Goal: Task Accomplishment & Management: Manage account settings

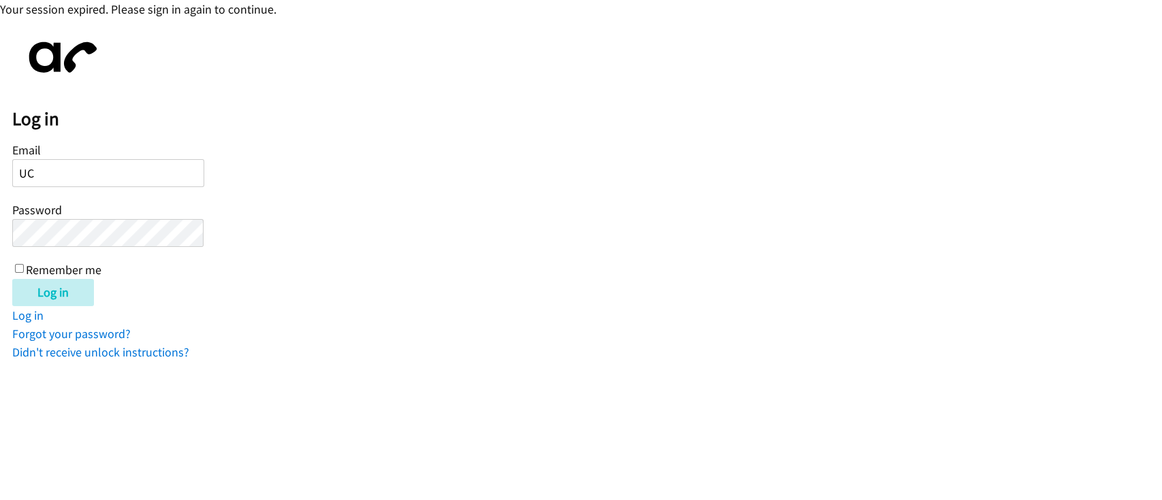
type input "U"
type input "[EMAIL_ADDRESS][DOMAIN_NAME]"
click at [12, 279] on input "Log in" at bounding box center [53, 292] width 82 height 27
type input "[EMAIL_ADDRESS][DOMAIN_NAME]"
click at [12, 279] on input "Log in" at bounding box center [53, 292] width 82 height 27
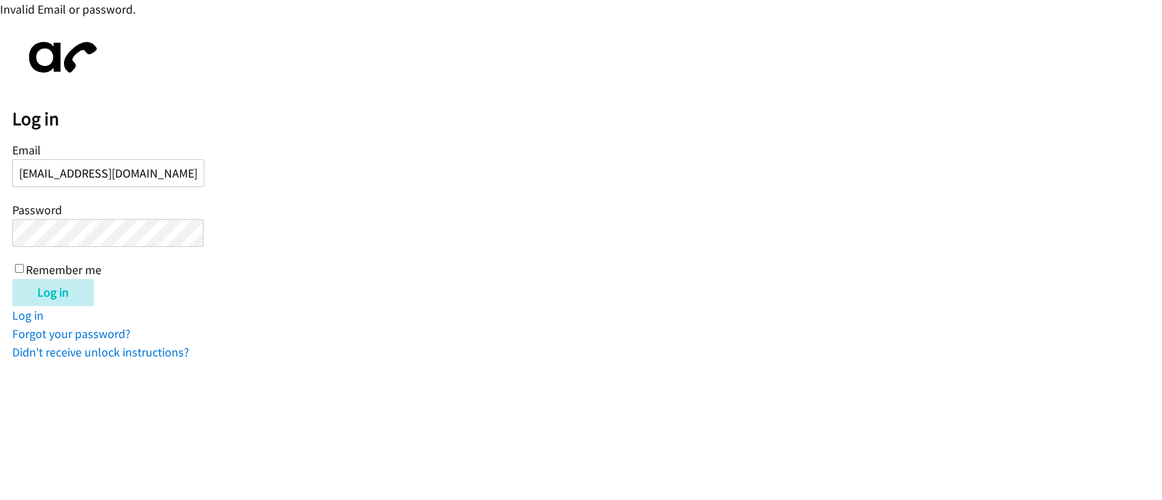
click at [12, 279] on input "Log in" at bounding box center [53, 292] width 82 height 27
